Goal: Task Accomplishment & Management: Use online tool/utility

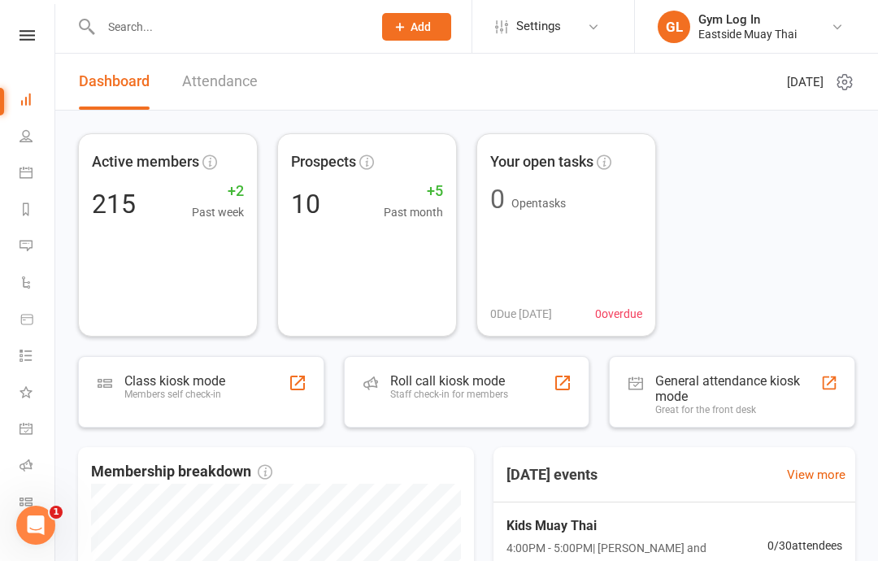
click at [471, 371] on div "Roll call kiosk mode Staff check-in for members" at bounding box center [467, 392] width 246 height 72
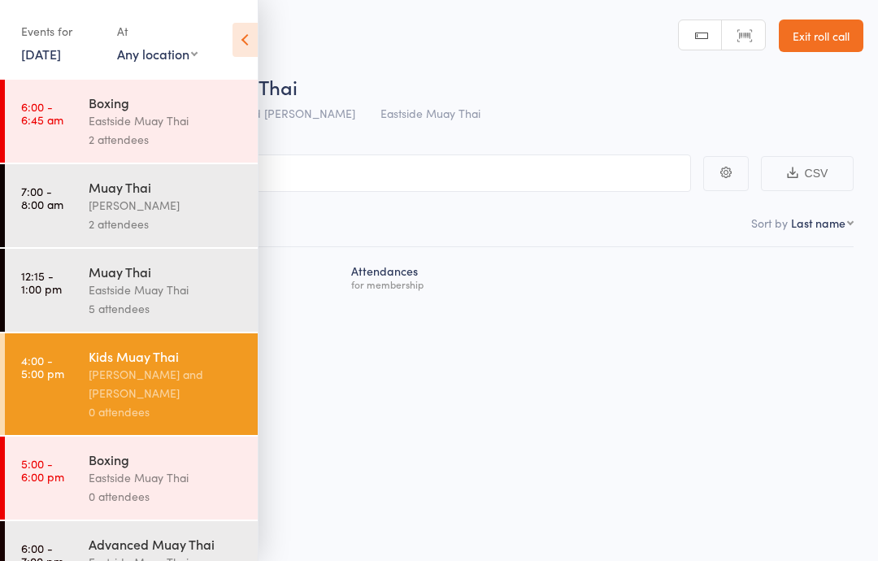
click at [172, 402] on div "[PERSON_NAME] and [PERSON_NAME]" at bounding box center [166, 383] width 155 height 37
click at [475, 149] on main "CSV Checked in 0 Waiting to check in 0 Sort by Last name First name Last name B…" at bounding box center [439, 250] width 878 height 240
click at [476, 167] on input "search" at bounding box center [357, 172] width 667 height 37
click at [454, 97] on div "Roll Call for Kids Muay Thai" at bounding box center [460, 86] width 806 height 27
click at [482, 185] on input "search" at bounding box center [357, 172] width 667 height 37
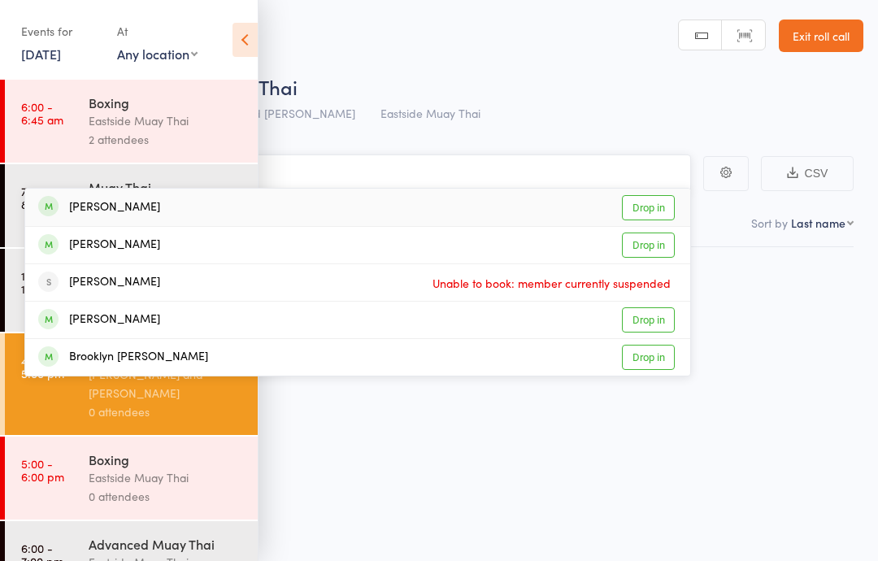
type input "[PERSON_NAME]"
click at [353, 224] on div "[PERSON_NAME] Drop in" at bounding box center [357, 207] width 665 height 37
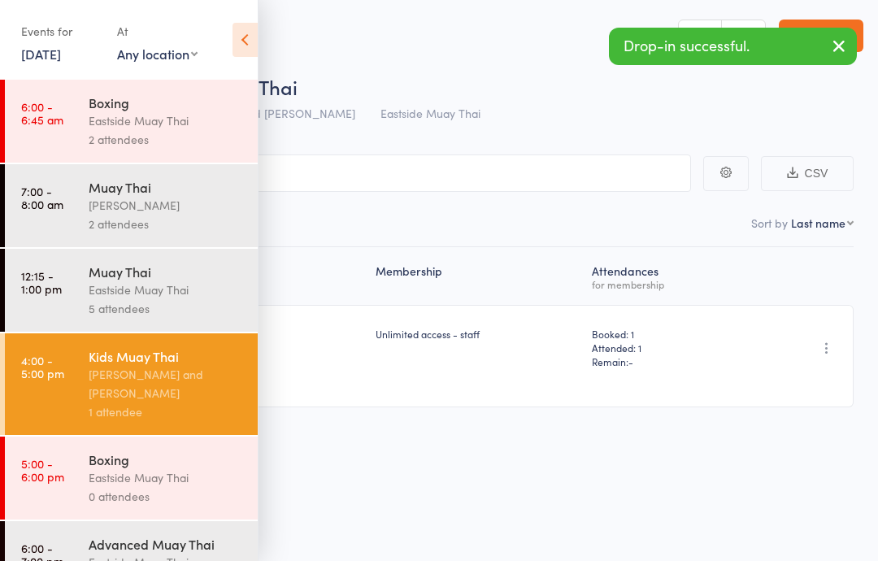
click at [255, 31] on icon at bounding box center [244, 40] width 25 height 34
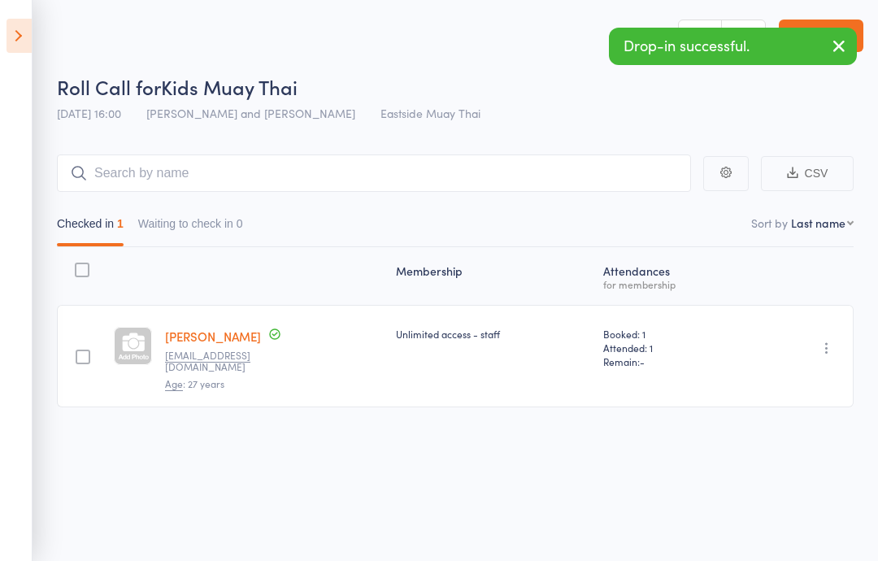
click at [408, 140] on main "CSV Checked in 1 Waiting to check in 0 Sort by Last name First name Last name B…" at bounding box center [439, 305] width 878 height 350
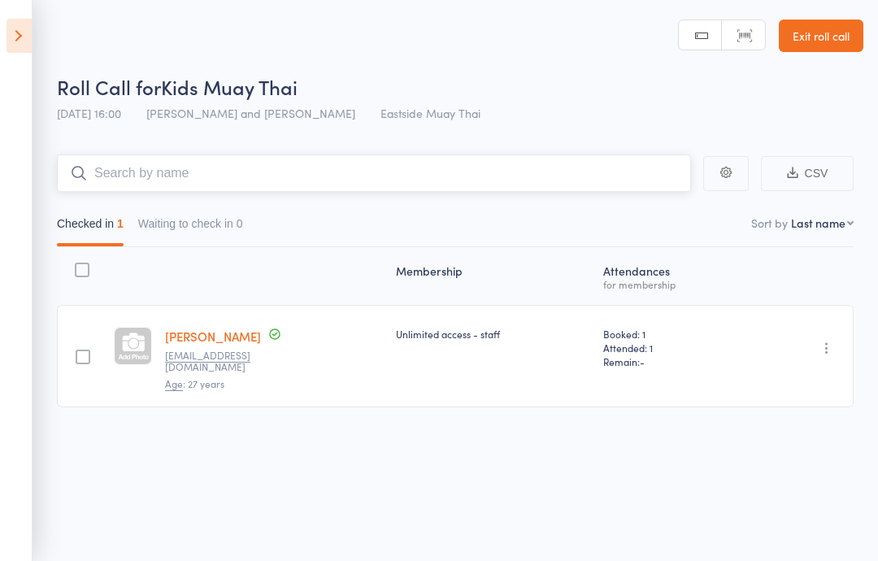
click at [591, 162] on input "search" at bounding box center [374, 172] width 634 height 37
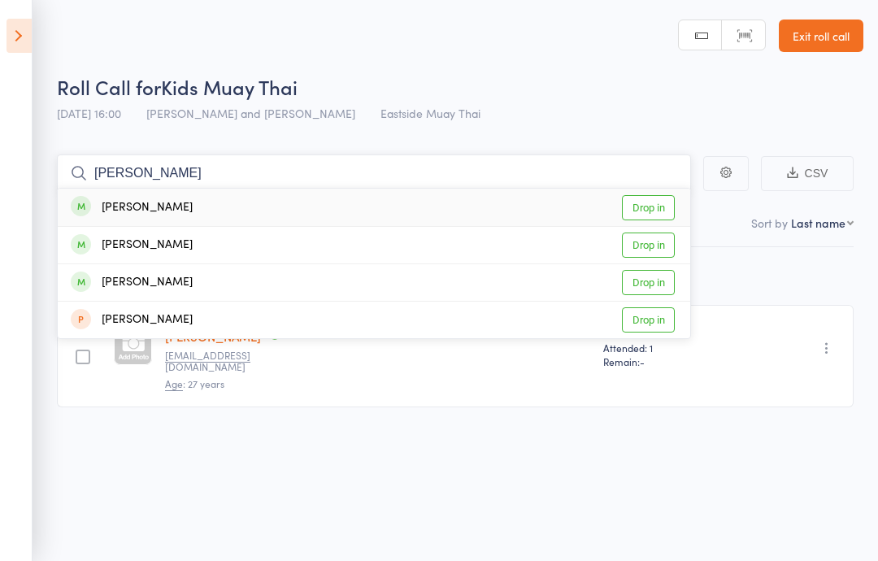
type input "[PERSON_NAME]"
click at [656, 204] on link "Drop in" at bounding box center [648, 207] width 53 height 25
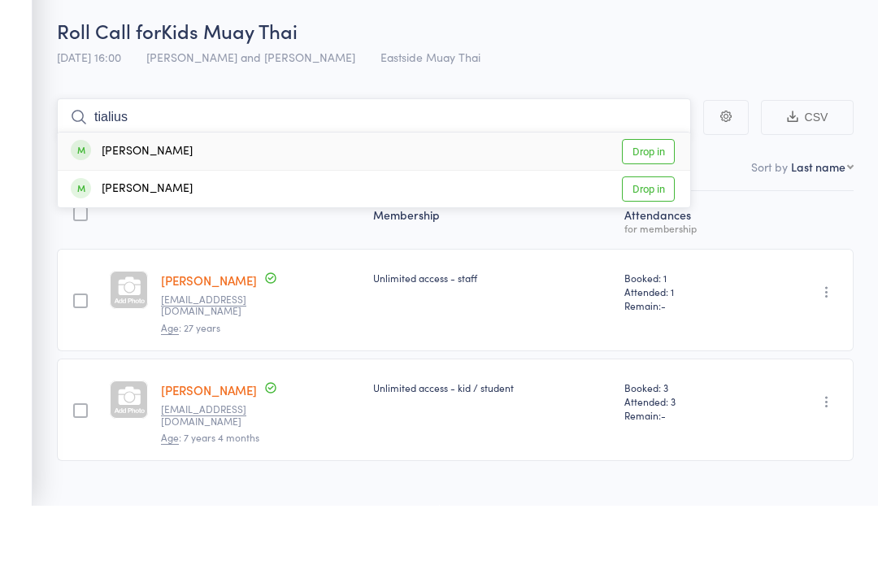
type input "tialius"
click at [189, 189] on div "[PERSON_NAME] Drop in" at bounding box center [374, 207] width 632 height 37
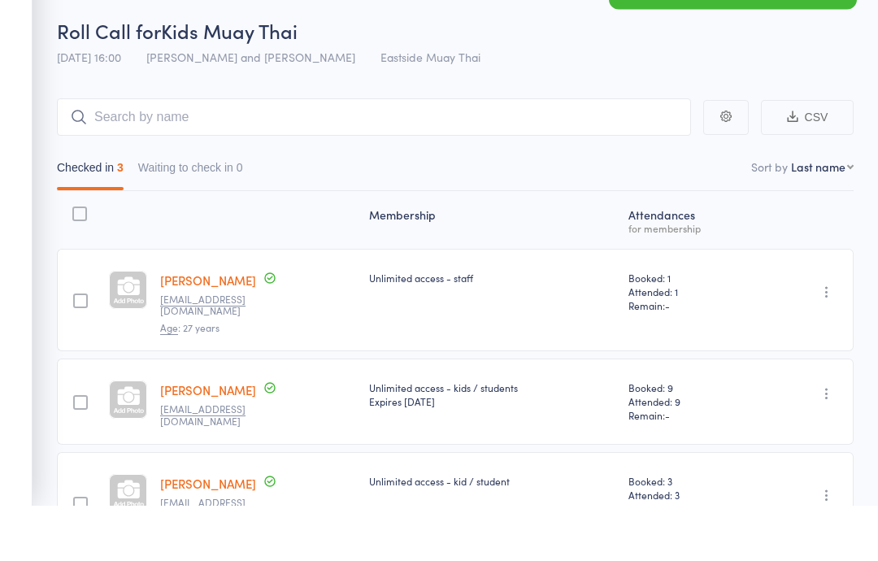
scroll to position [56, 0]
